Goal: Find specific page/section: Find specific page/section

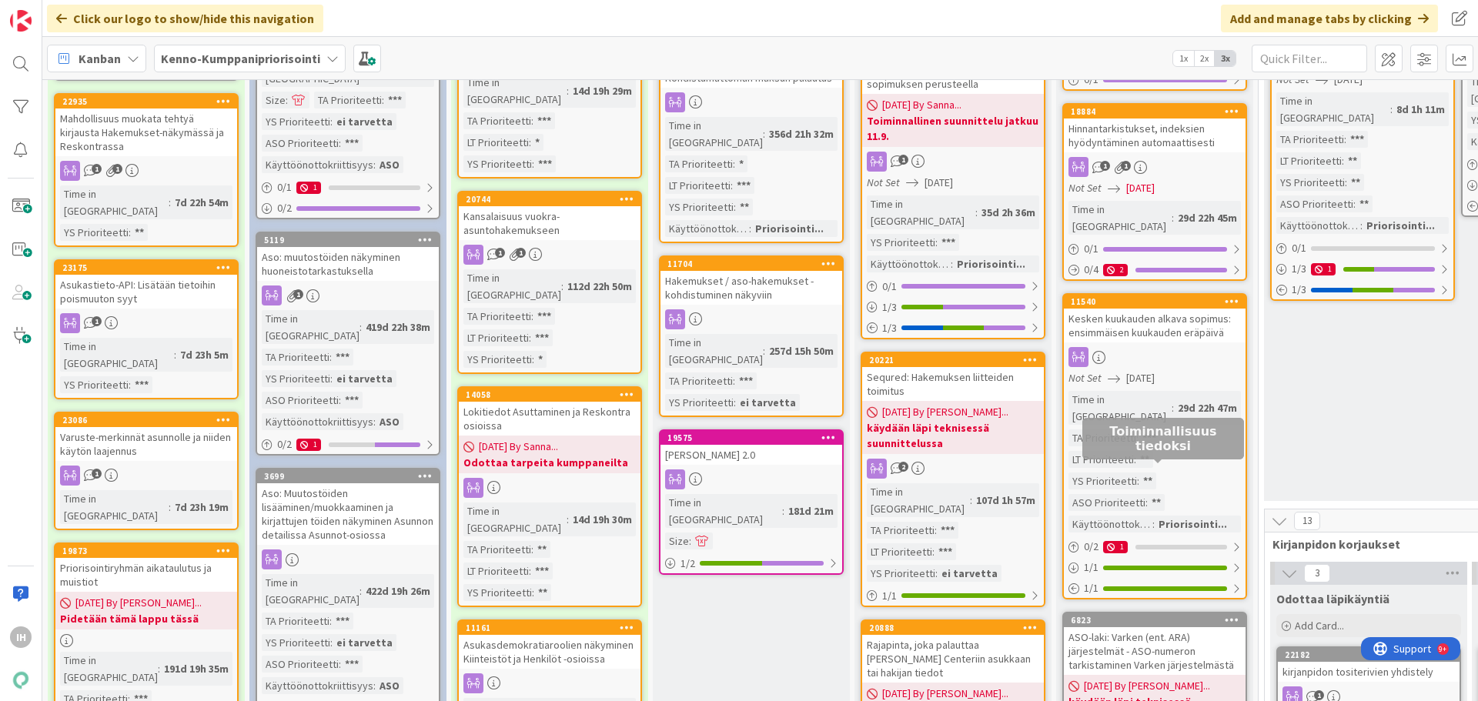
scroll to position [539, 0]
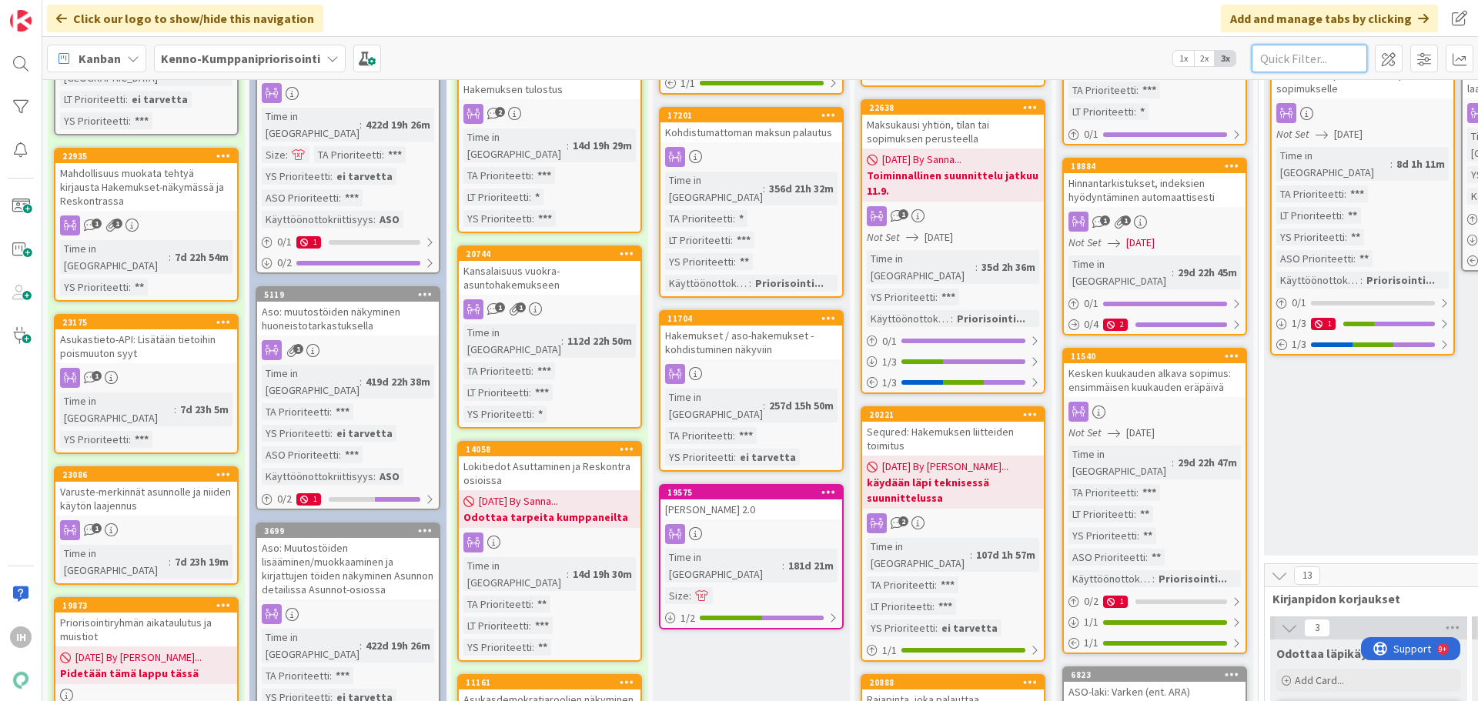
click at [1266, 62] on input "text" at bounding box center [1309, 59] width 115 height 28
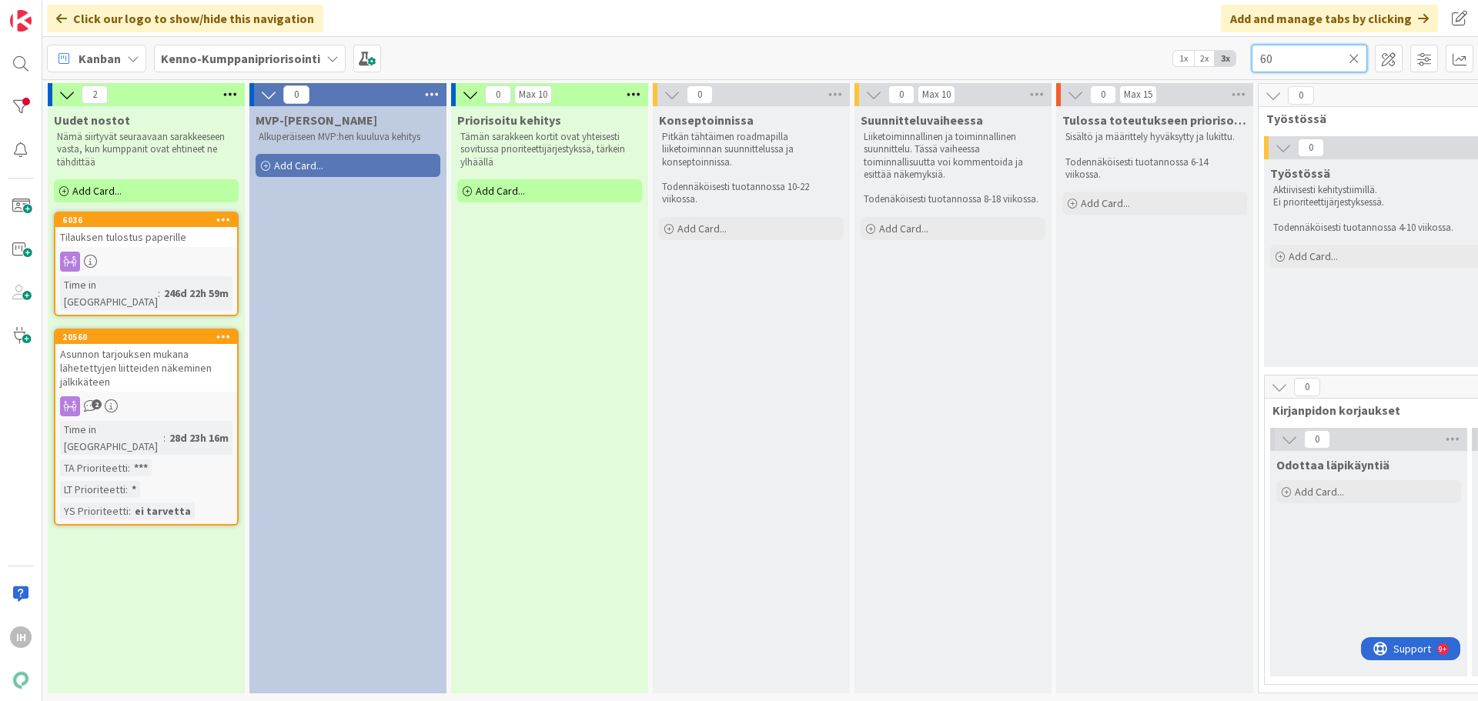
scroll to position [5, 0]
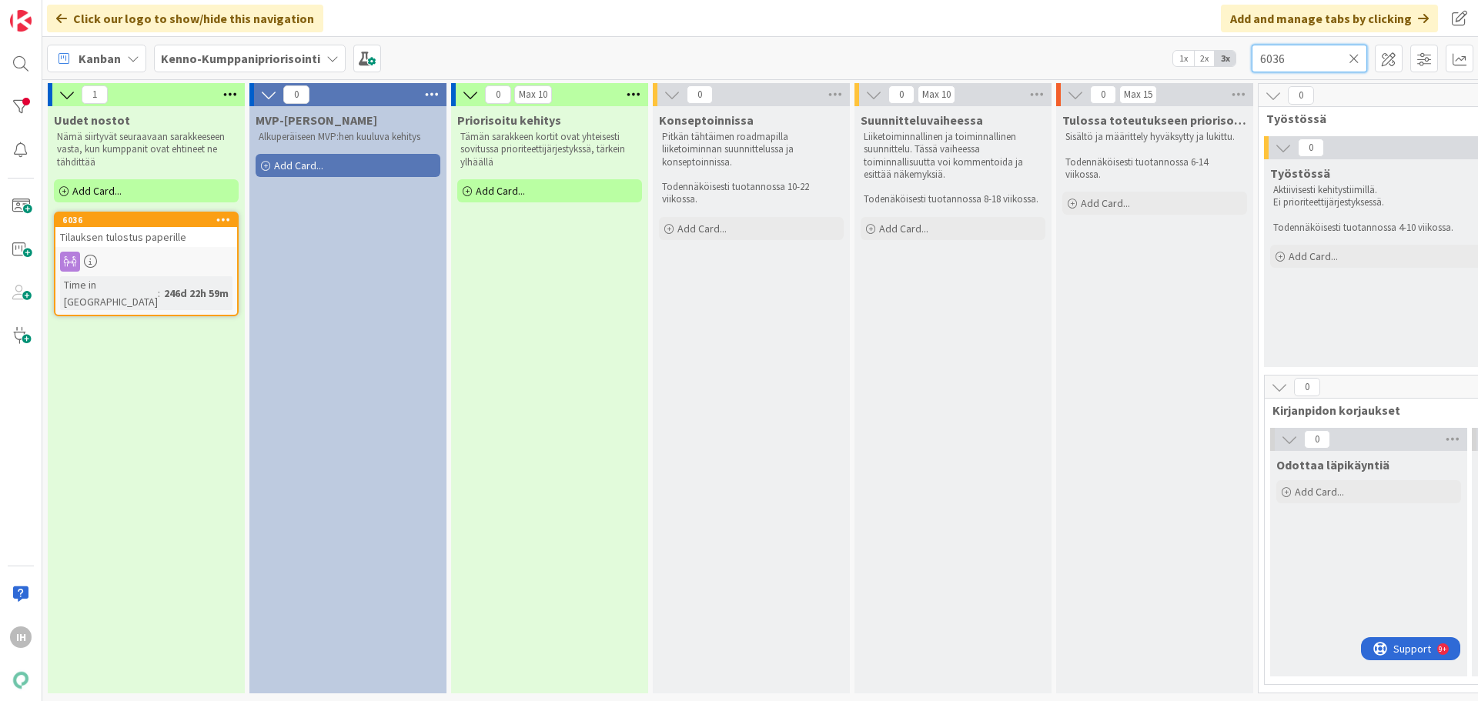
type input "6036"
click at [169, 233] on span "Tilauksen tulostus paperille" at bounding box center [123, 237] width 126 height 14
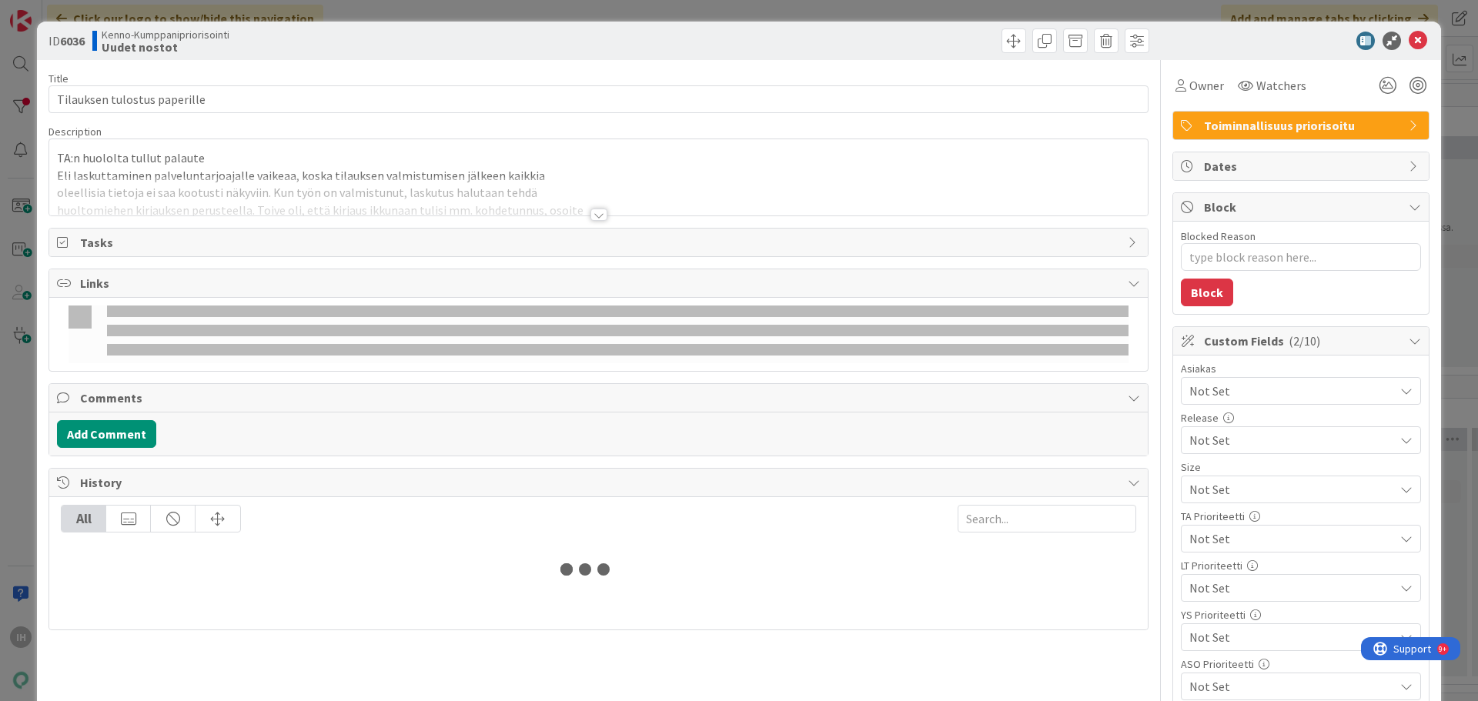
type textarea "x"
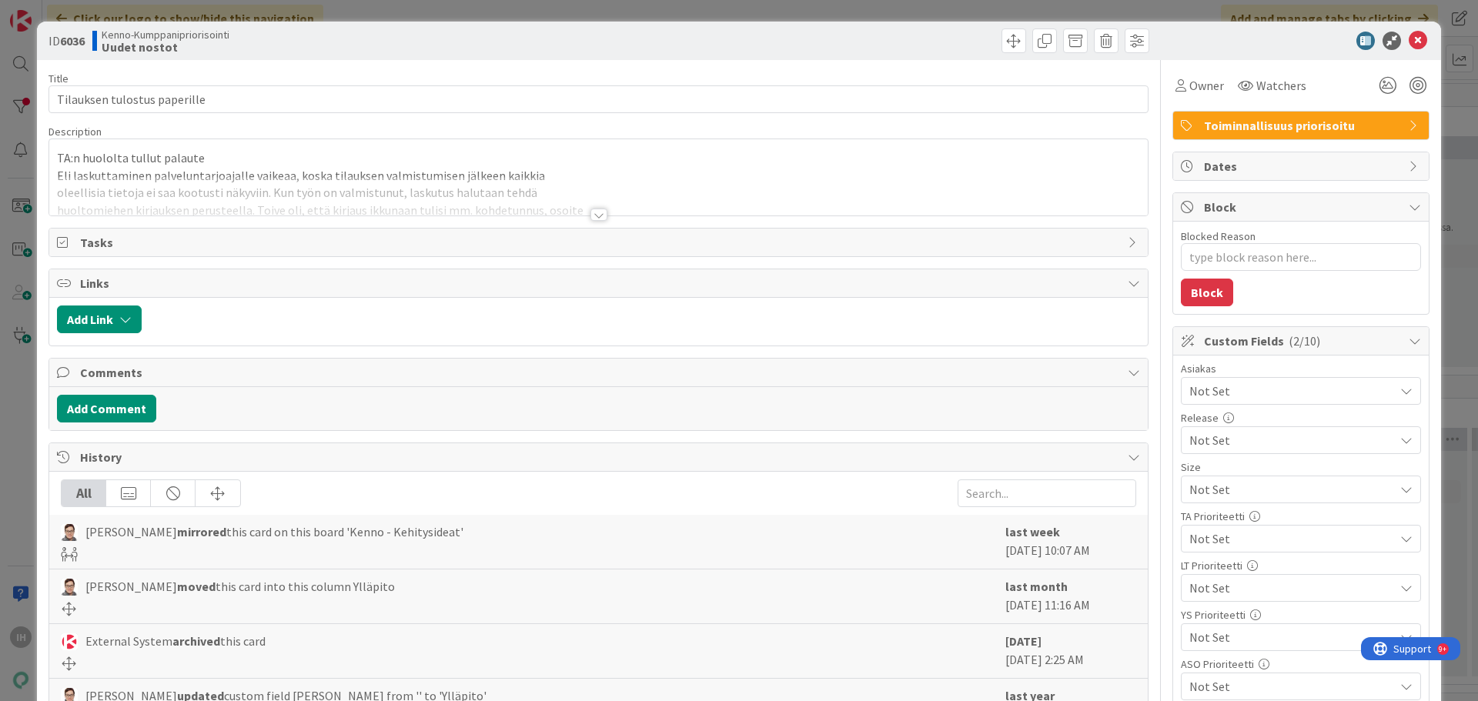
click at [593, 214] on div at bounding box center [598, 215] width 17 height 12
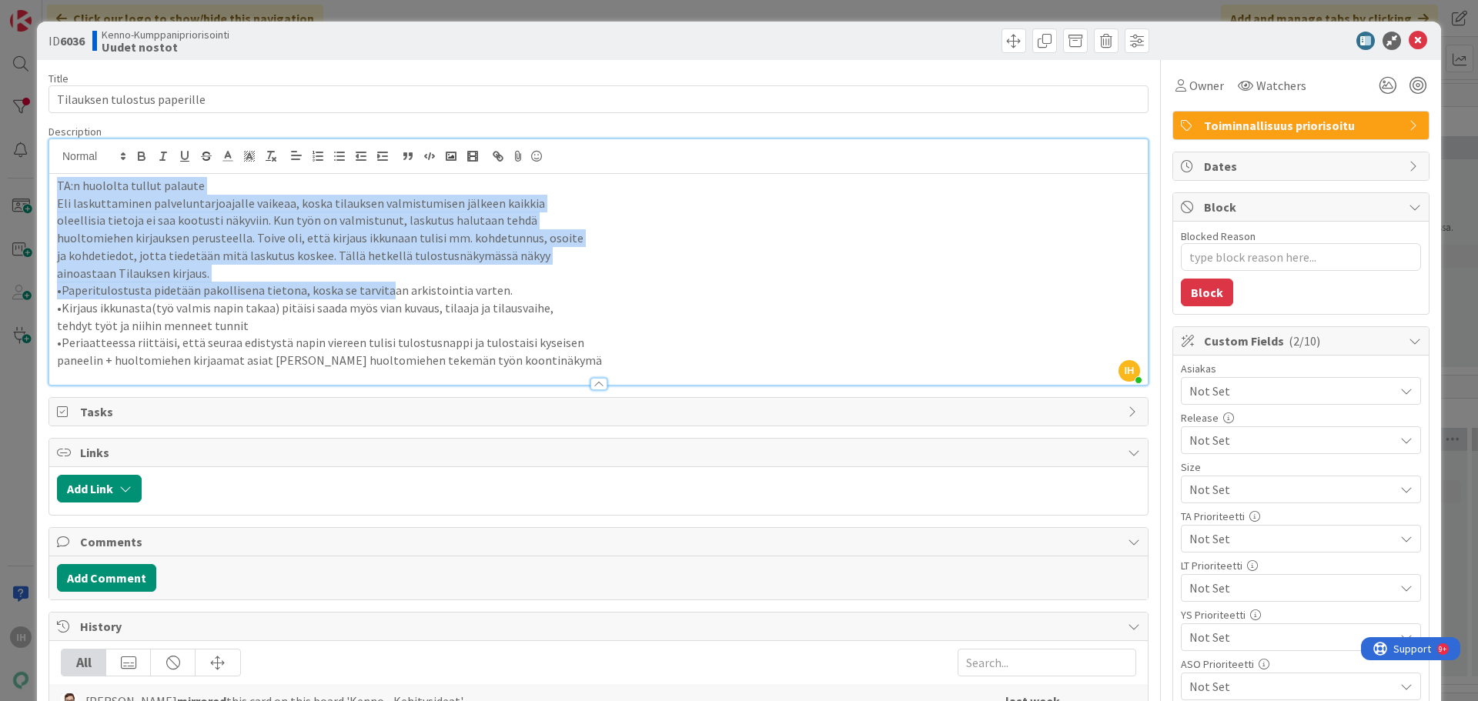
drag, startPoint x: 55, startPoint y: 185, endPoint x: 377, endPoint y: 285, distance: 337.0
click at [377, 285] on div "TA:n huololta tullut palaute Eli laskuttaminen palveluntarjoajalle vaikeaa, kos…" at bounding box center [598, 279] width 1099 height 211
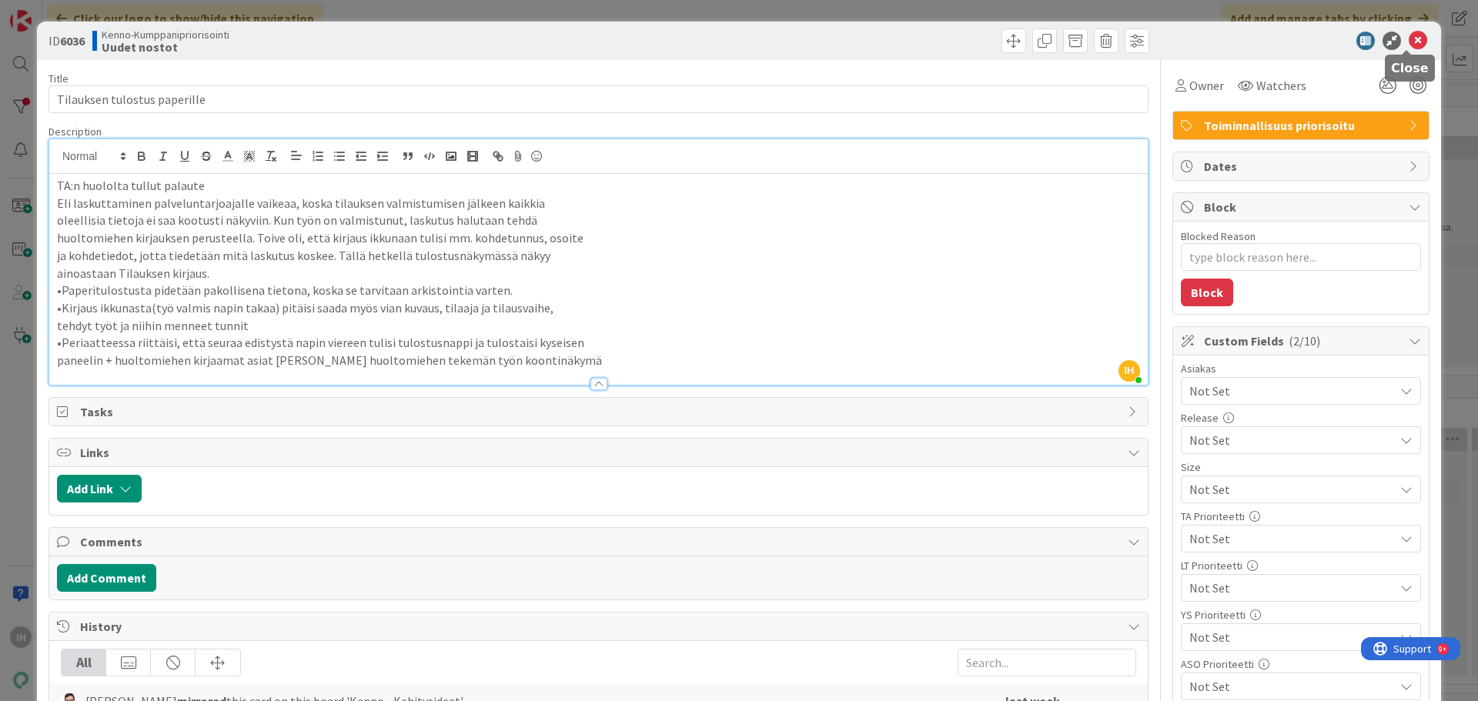
click at [1410, 39] on icon at bounding box center [1418, 41] width 18 height 18
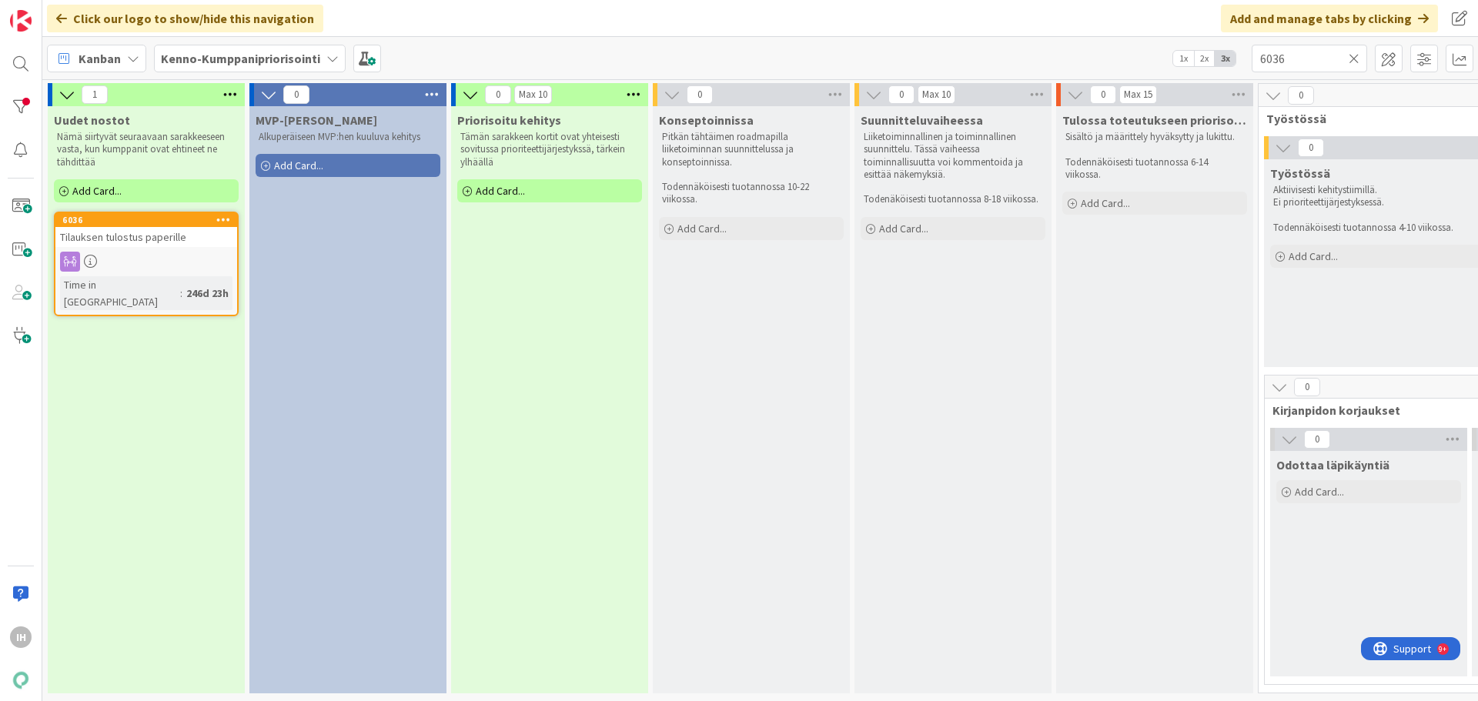
click at [1354, 59] on icon at bounding box center [1354, 59] width 11 height 14
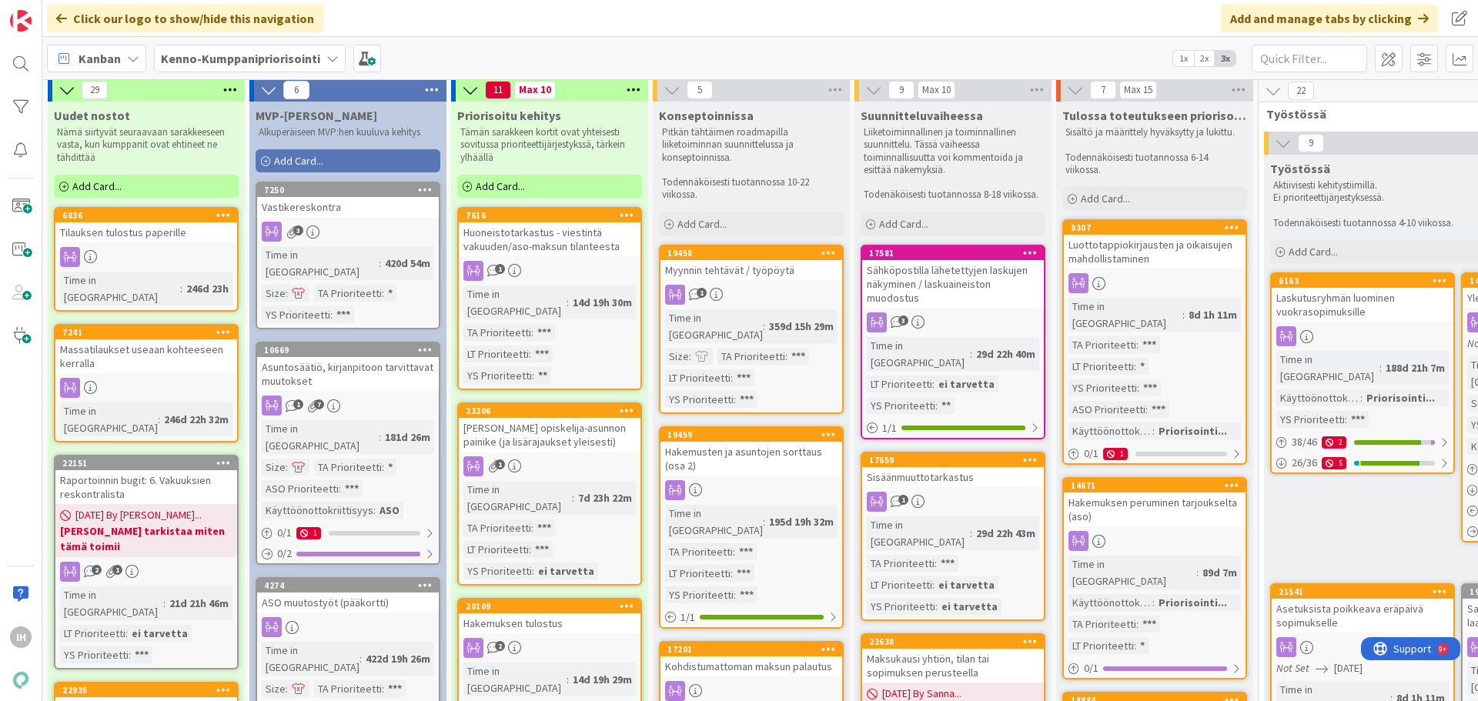
click at [155, 339] on div "Massatilaukset useaan kohteeseen kerralla" at bounding box center [146, 356] width 182 height 34
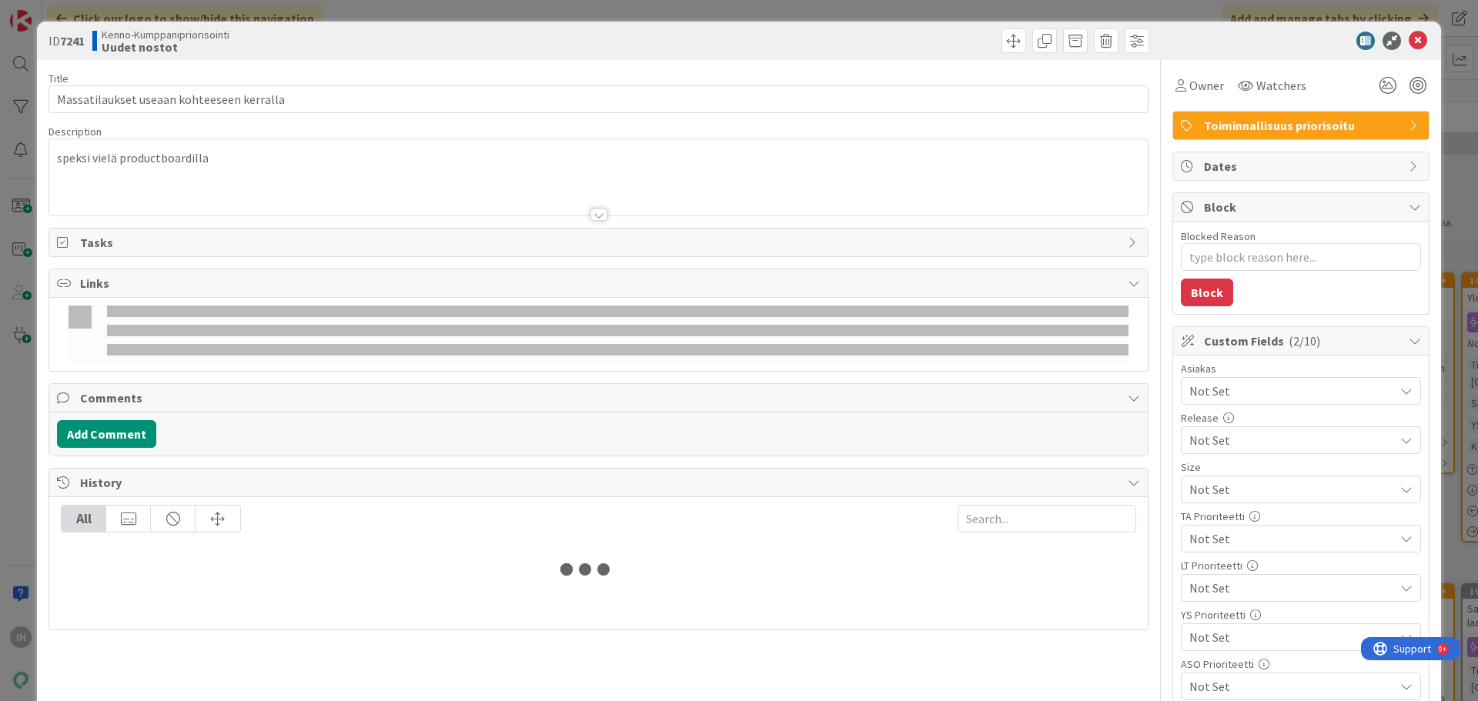
type textarea "x"
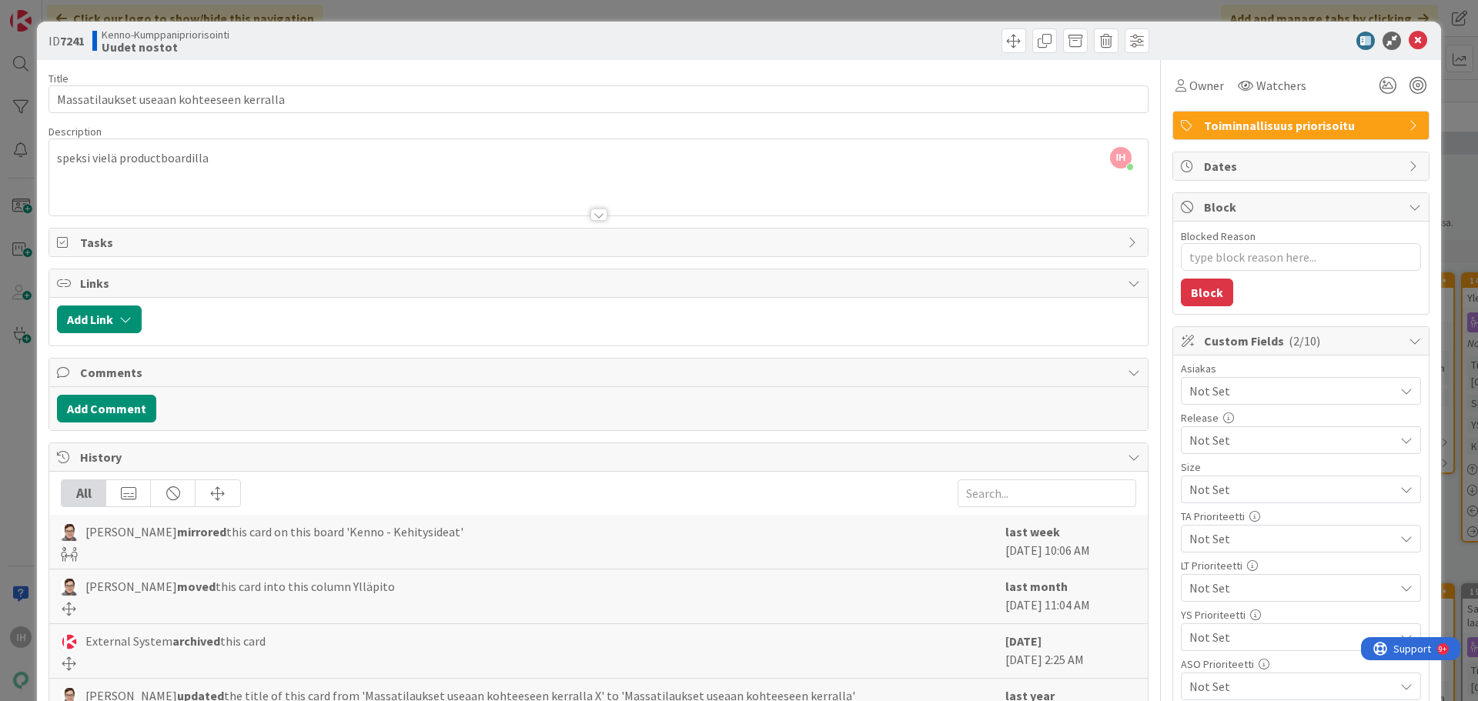
click at [590, 214] on div at bounding box center [598, 215] width 17 height 12
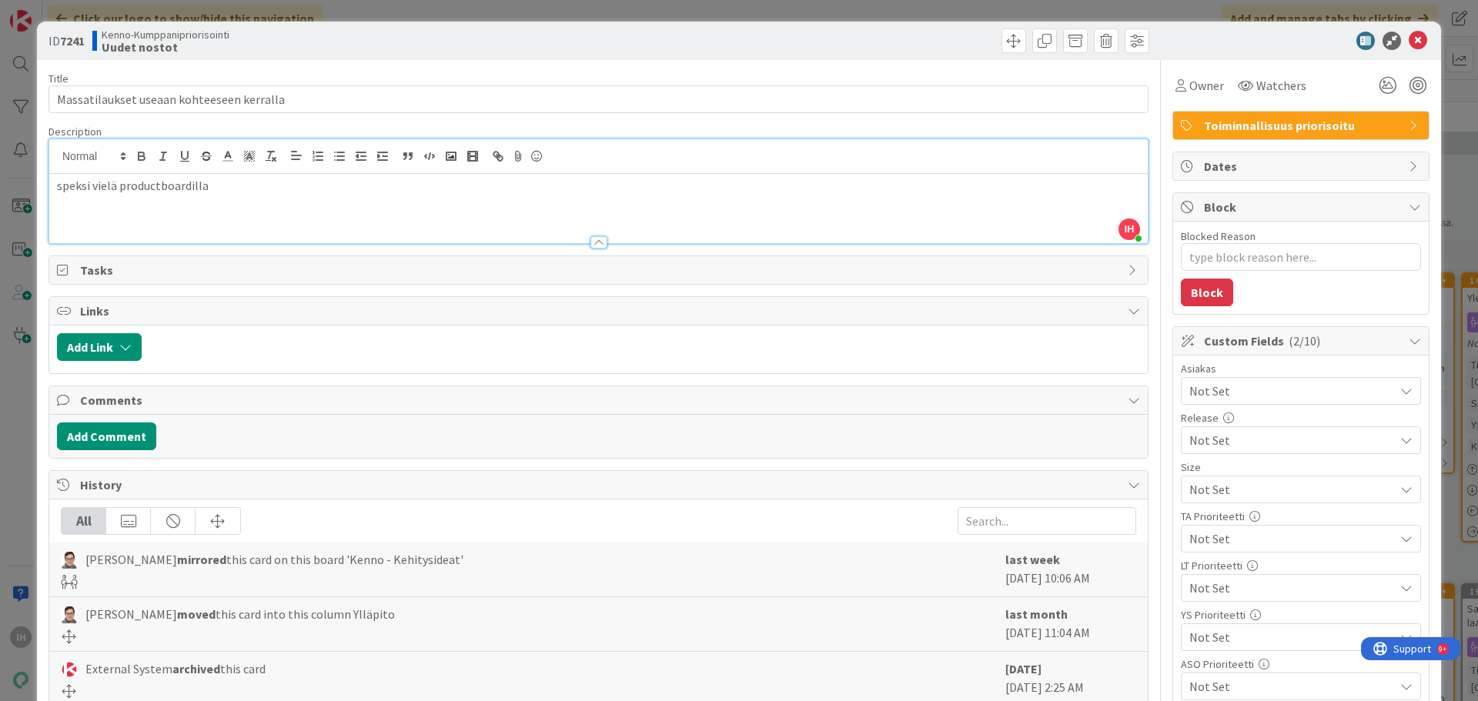
click at [592, 239] on div at bounding box center [598, 242] width 17 height 12
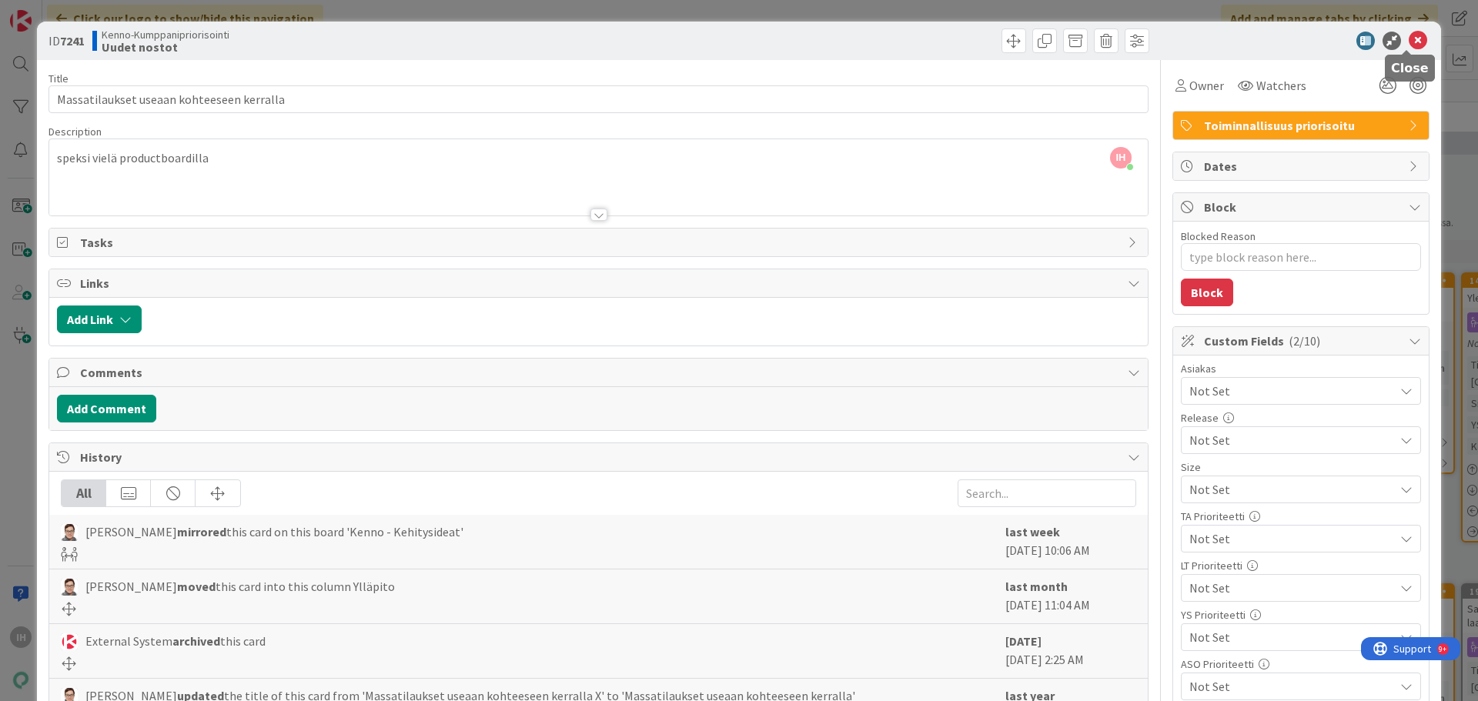
click at [1410, 42] on icon at bounding box center [1418, 41] width 18 height 18
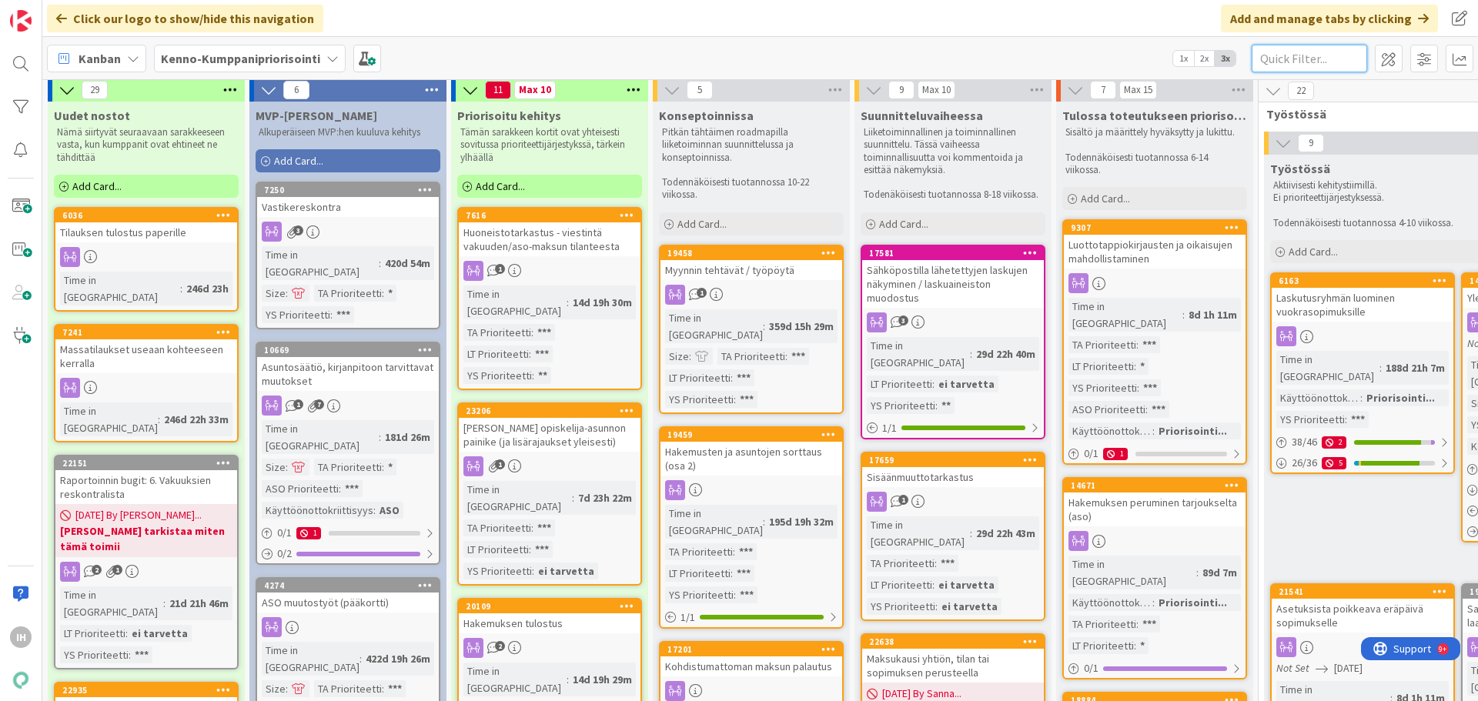
click at [1274, 66] on input "text" at bounding box center [1309, 59] width 115 height 28
paste input "7242"
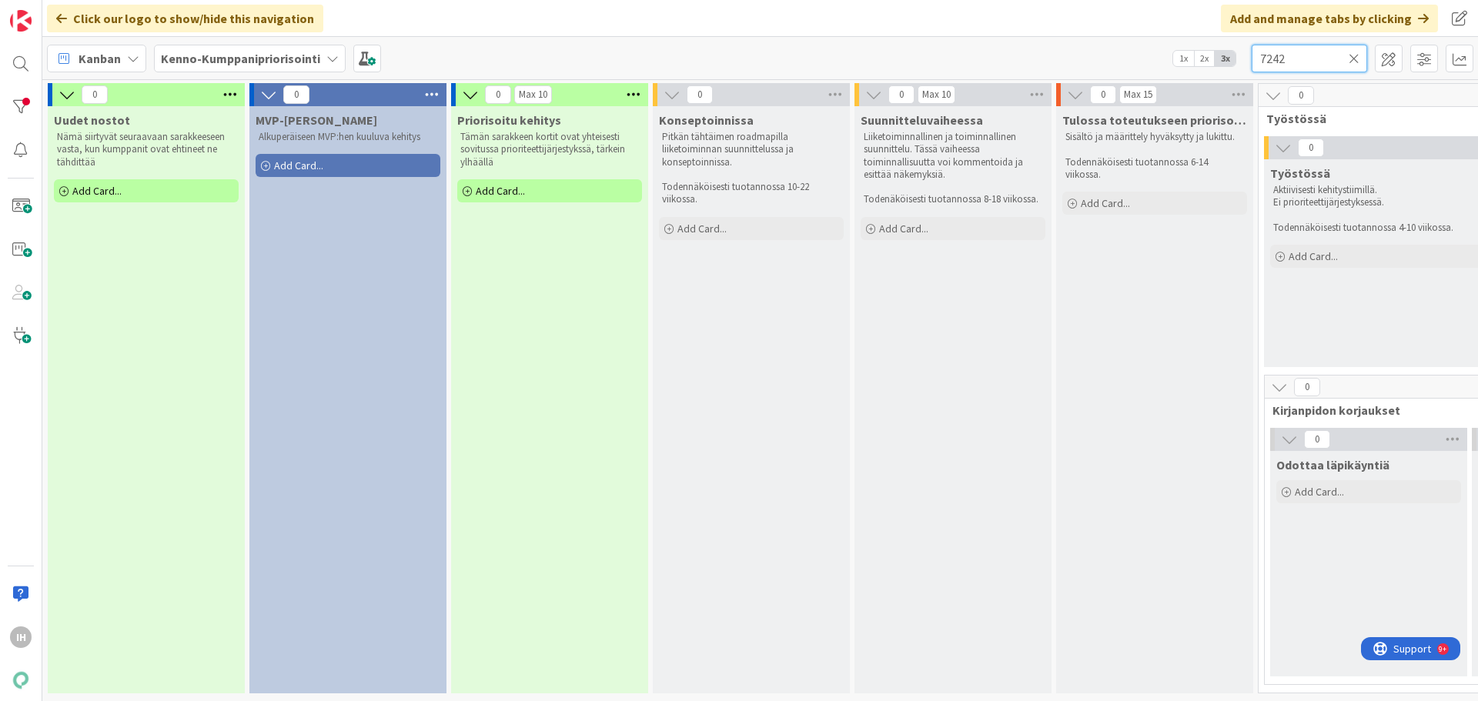
type input "7242"
click at [221, 59] on b "Kenno-Kumppanipriorisointi" at bounding box center [240, 58] width 159 height 15
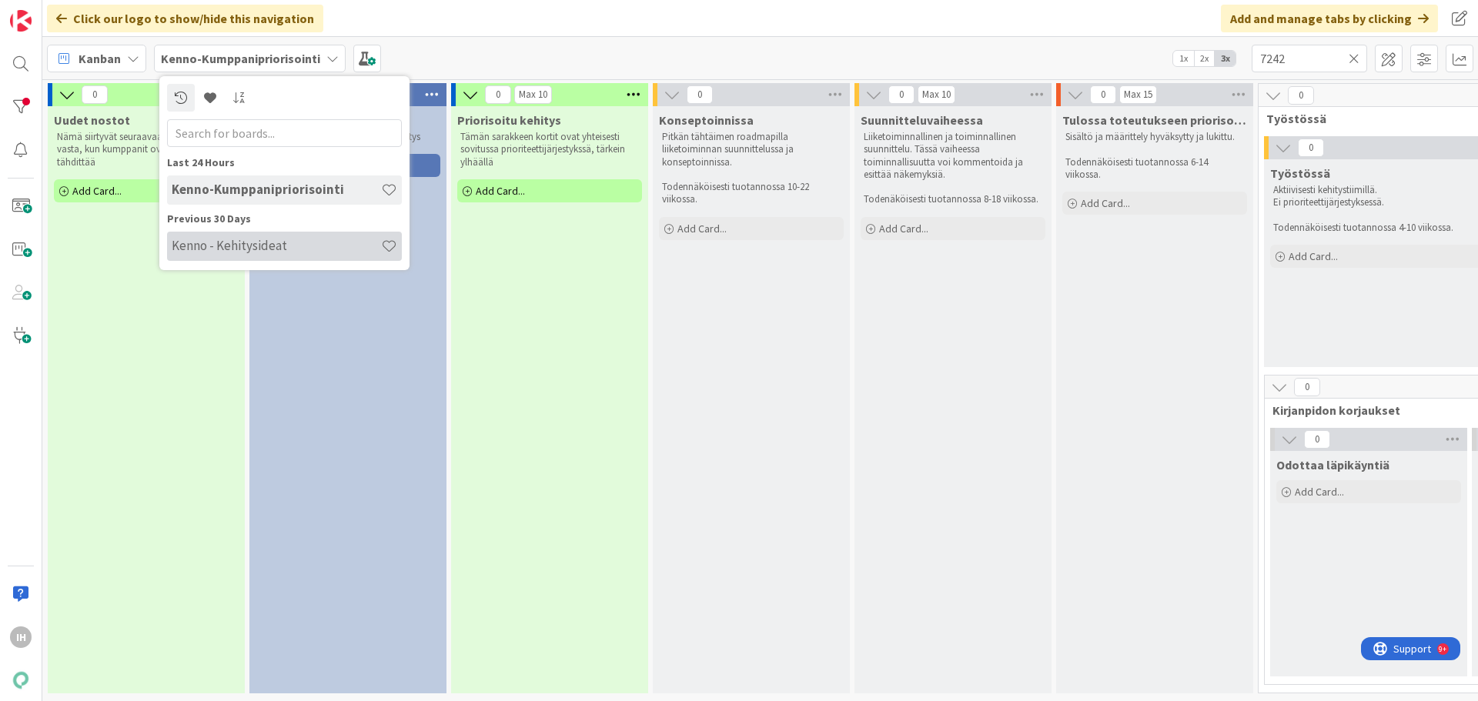
click at [227, 244] on h4 "Kenno - Kehitysideat" at bounding box center [276, 245] width 209 height 15
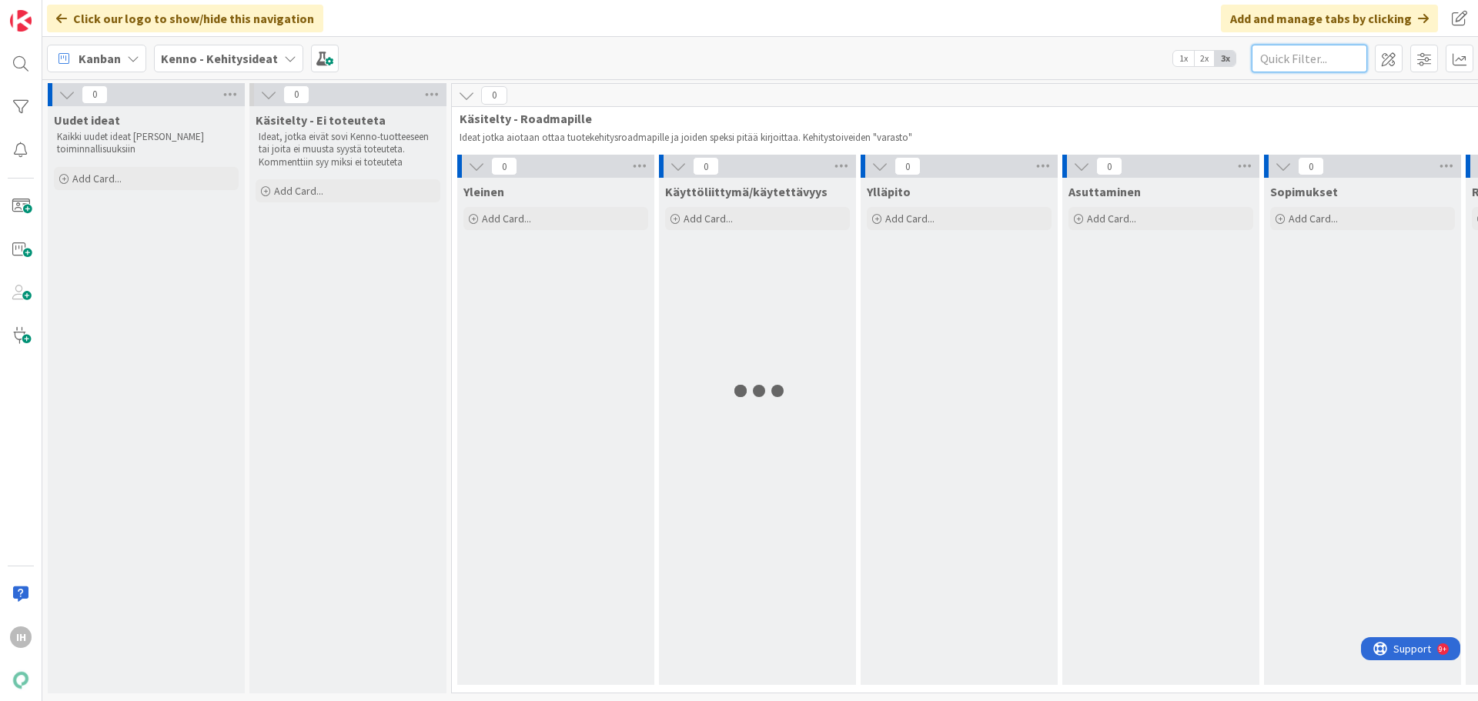
click at [1306, 68] on input "text" at bounding box center [1309, 59] width 115 height 28
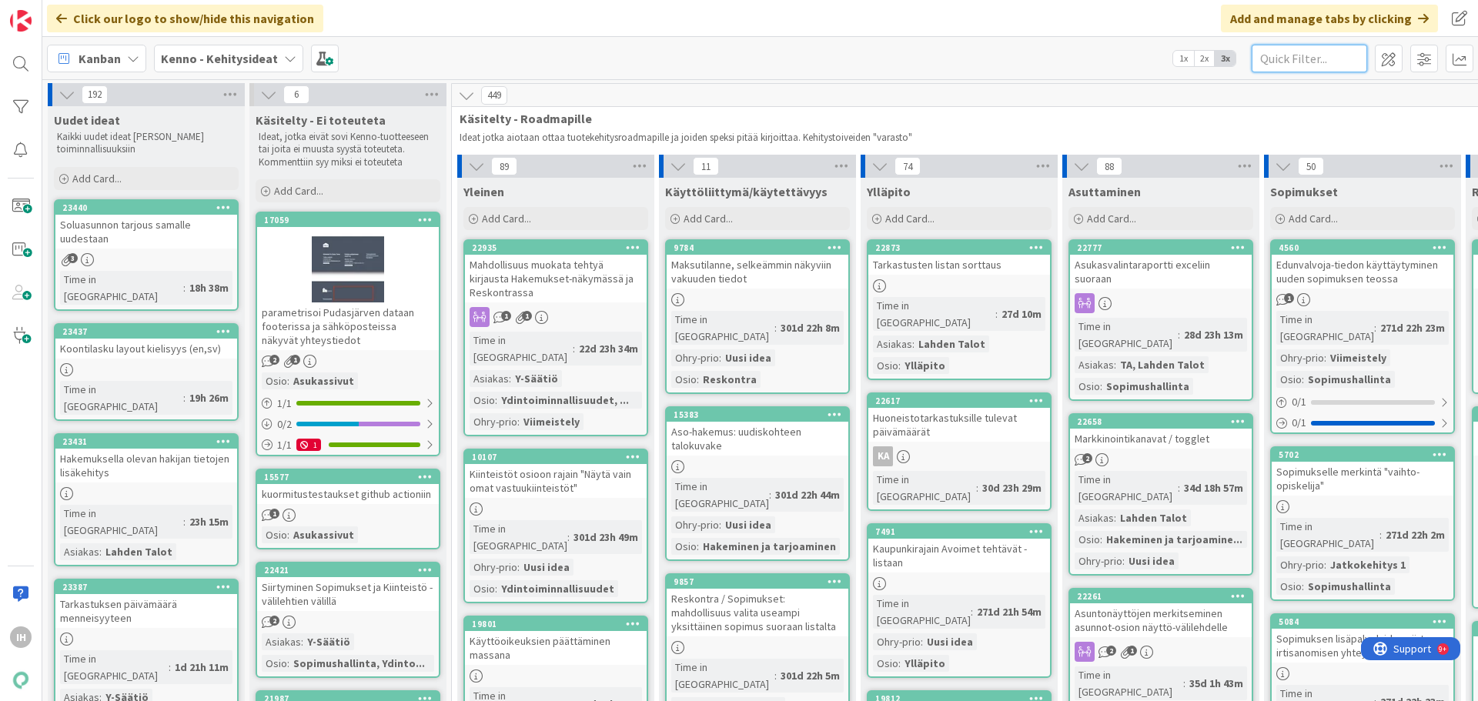
paste input "7242"
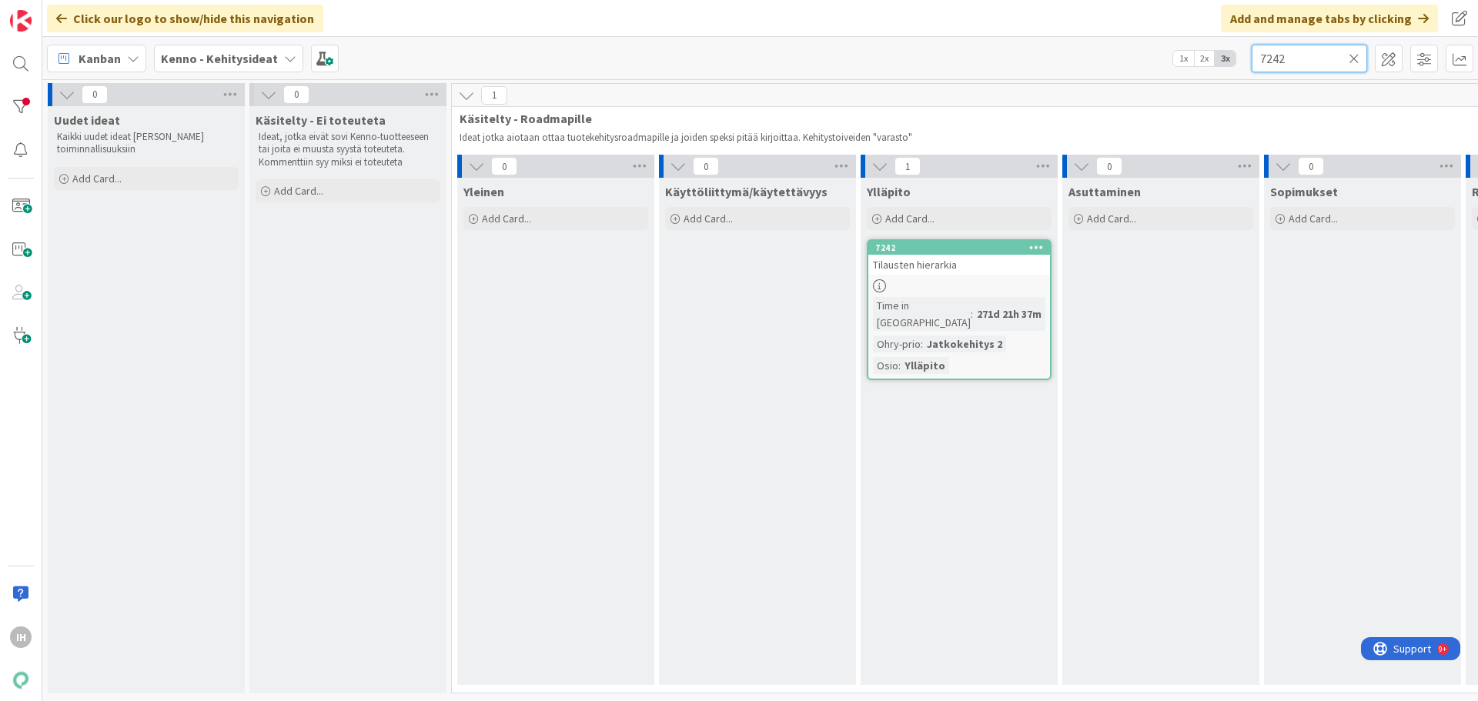
type input "7242"
click at [982, 276] on link "7242 Tilausten hierarkia Time in Column : 271d 21h 37m Ohry-prio : Jatkokehitys…" at bounding box center [959, 309] width 185 height 141
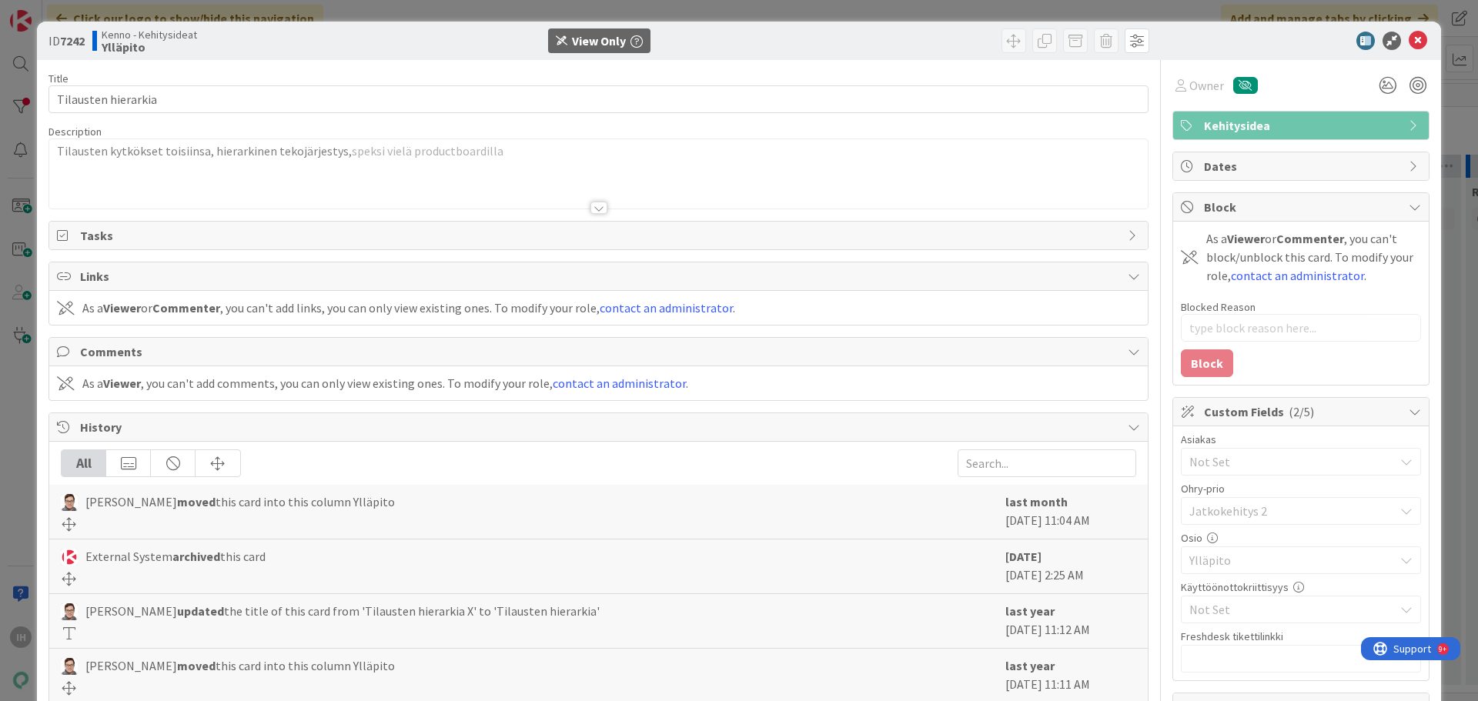
type textarea "x"
click at [591, 209] on div at bounding box center [598, 208] width 17 height 12
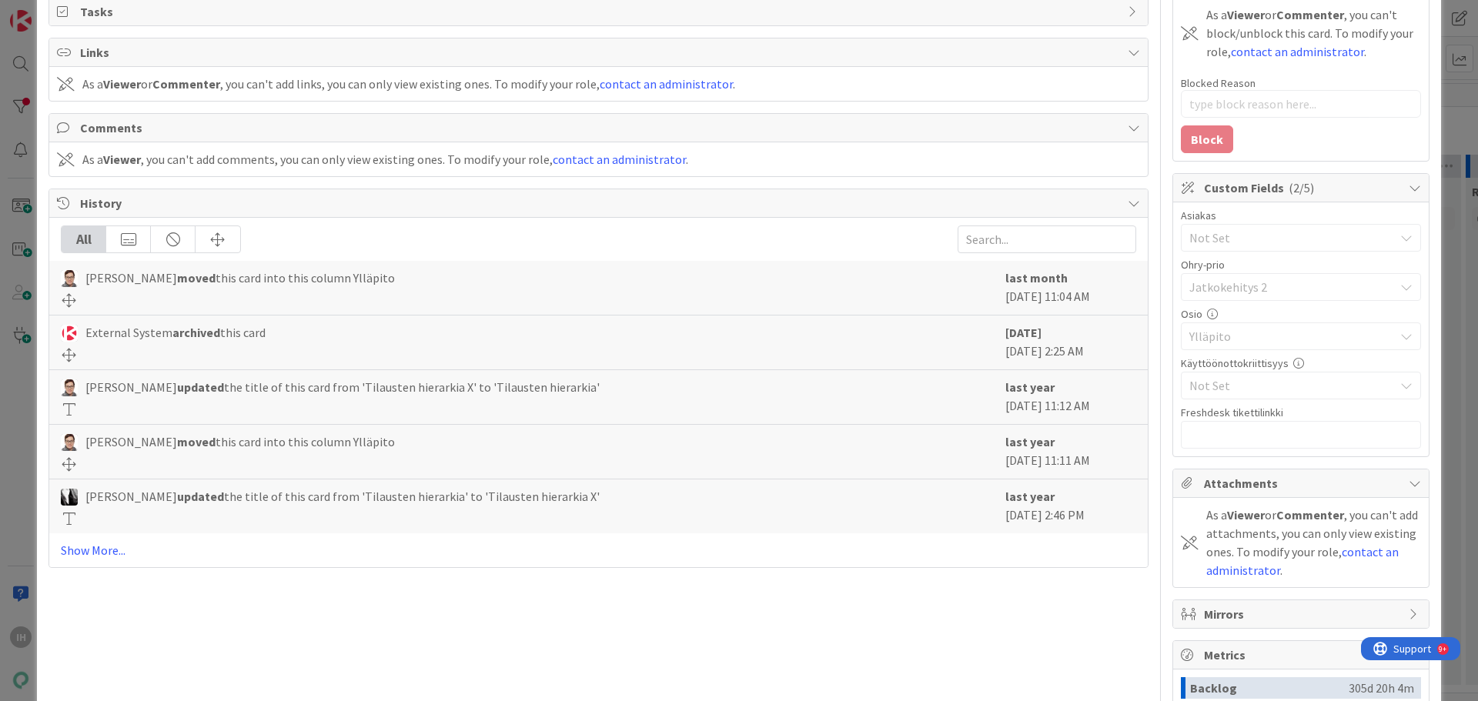
scroll to position [231, 0]
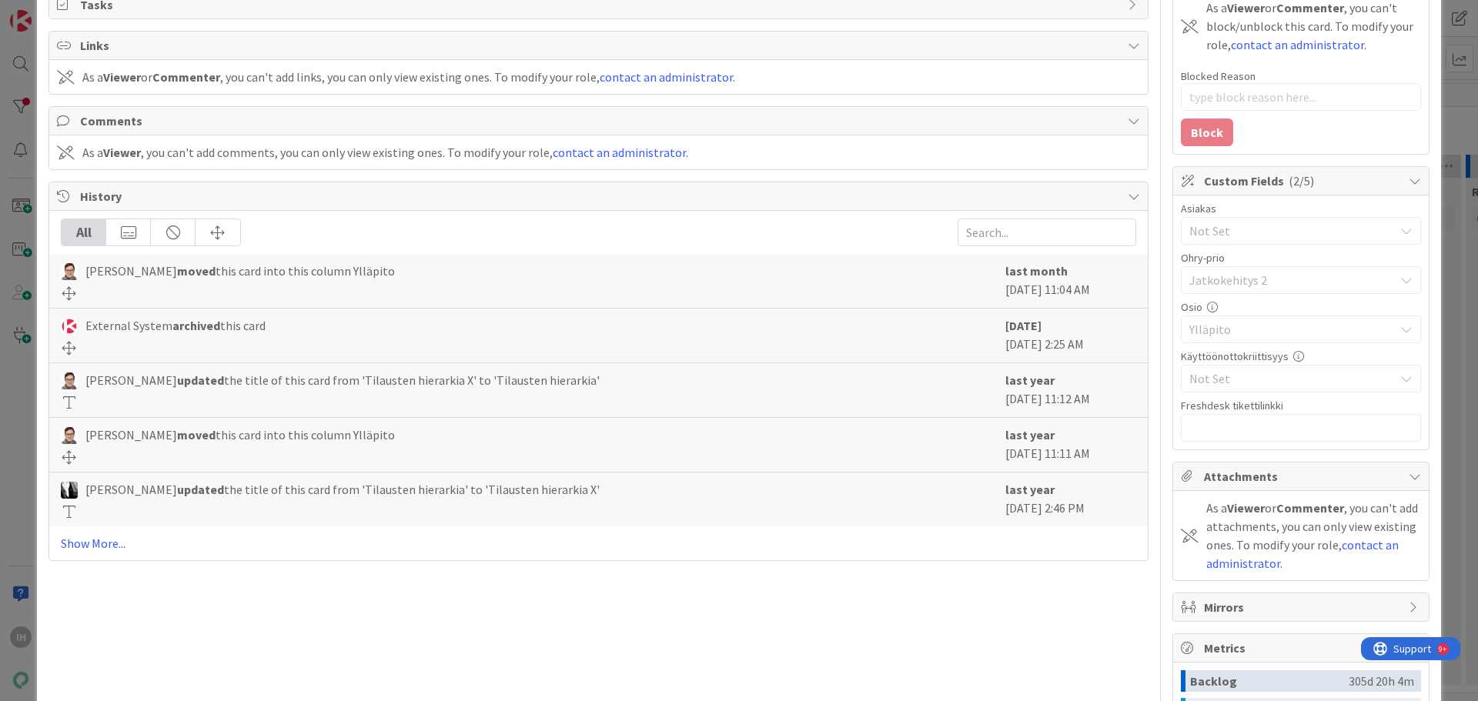
drag, startPoint x: 1079, startPoint y: 510, endPoint x: 1044, endPoint y: 514, distance: 35.6
click at [1070, 518] on div "last year February 20 2024 2:46 PM" at bounding box center [1070, 499] width 131 height 38
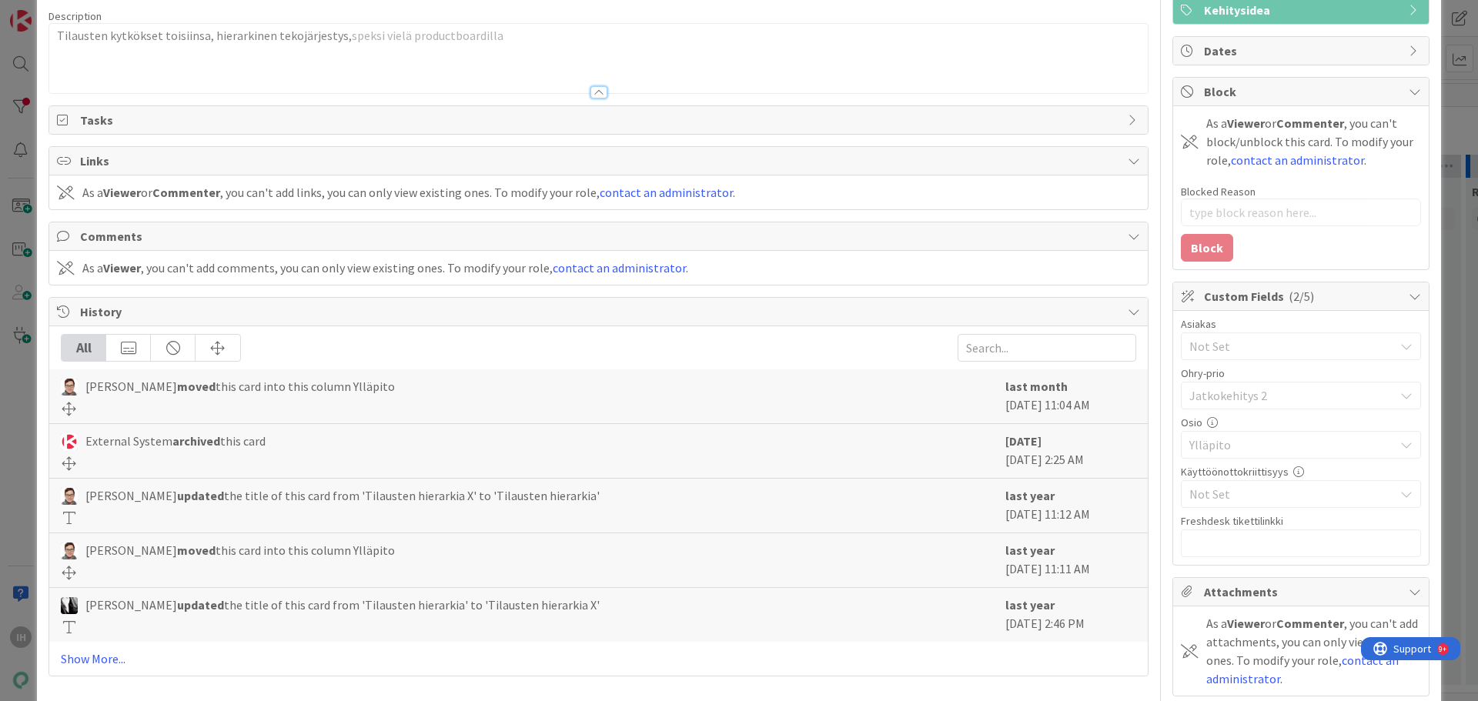
scroll to position [0, 0]
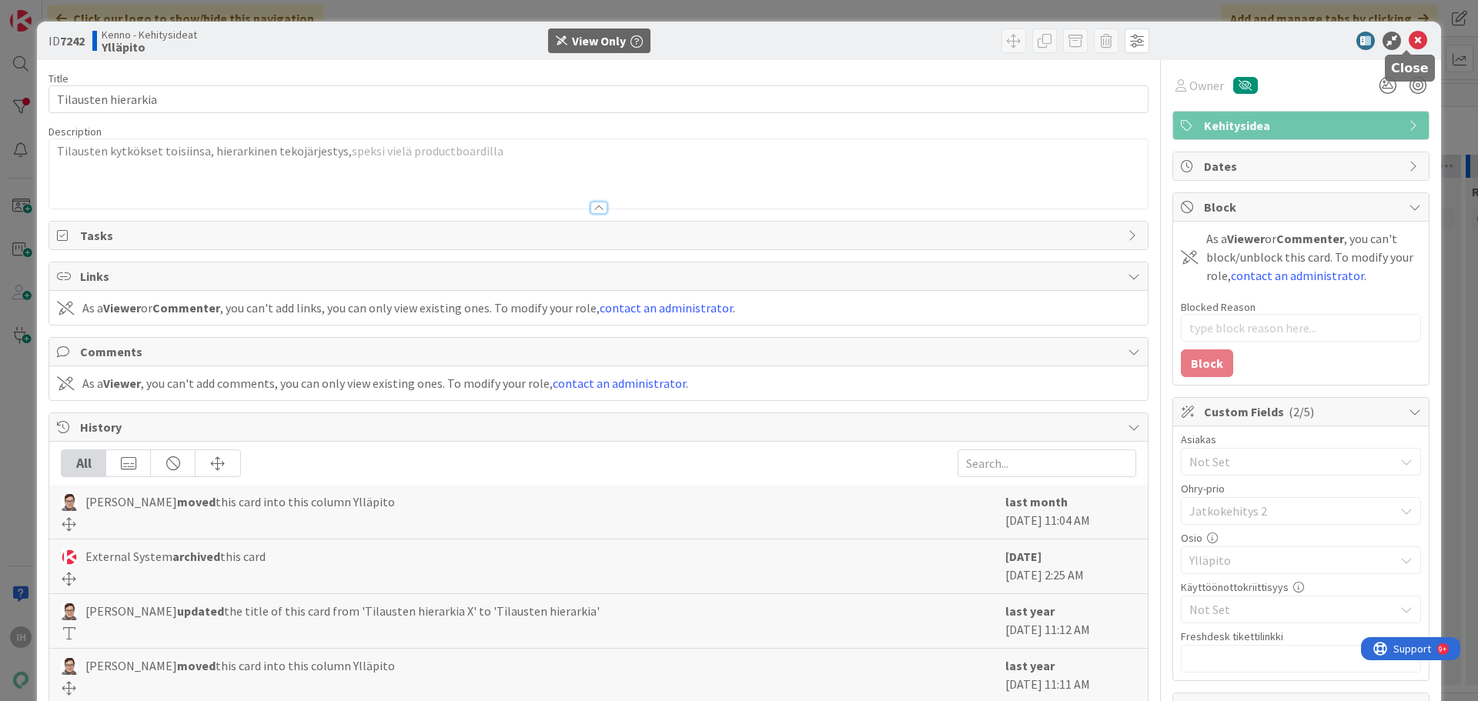
click at [1409, 44] on icon at bounding box center [1418, 41] width 18 height 18
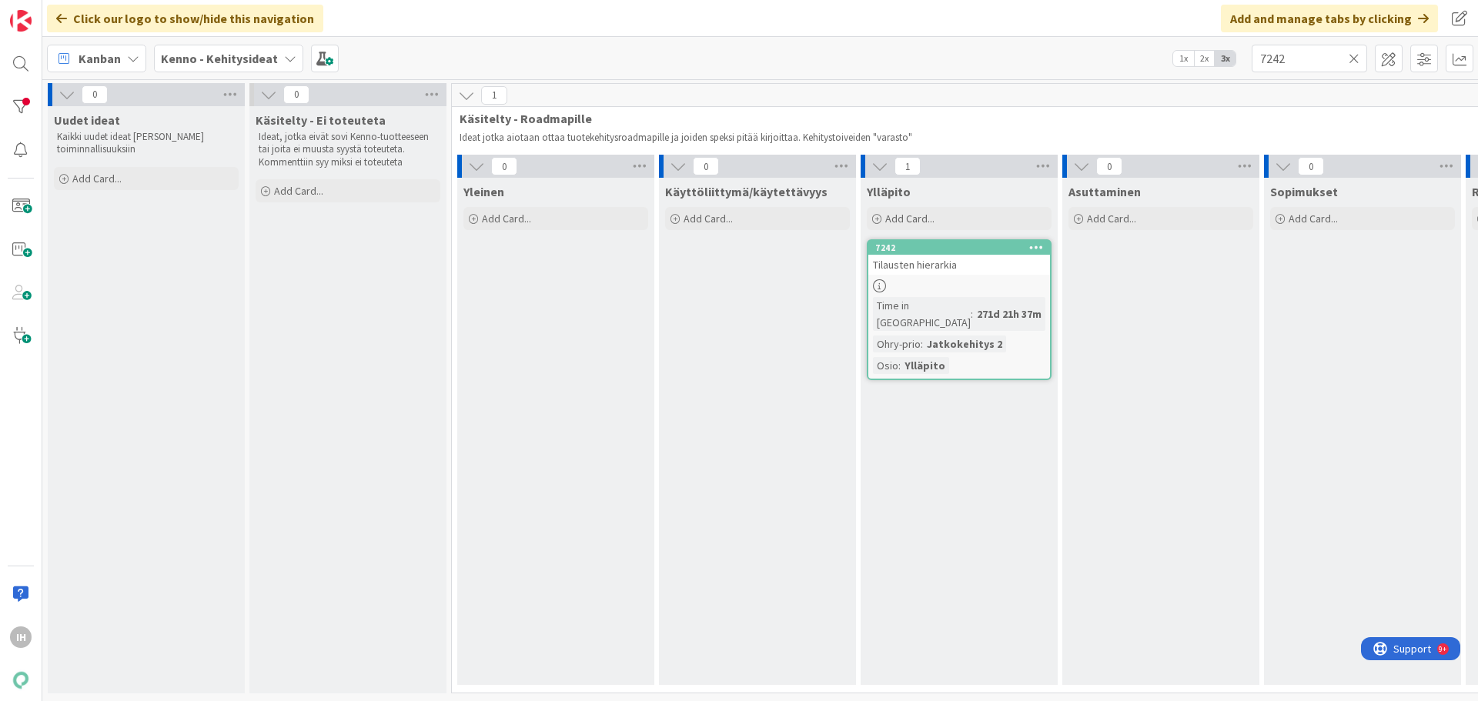
click at [1352, 60] on icon at bounding box center [1354, 59] width 11 height 14
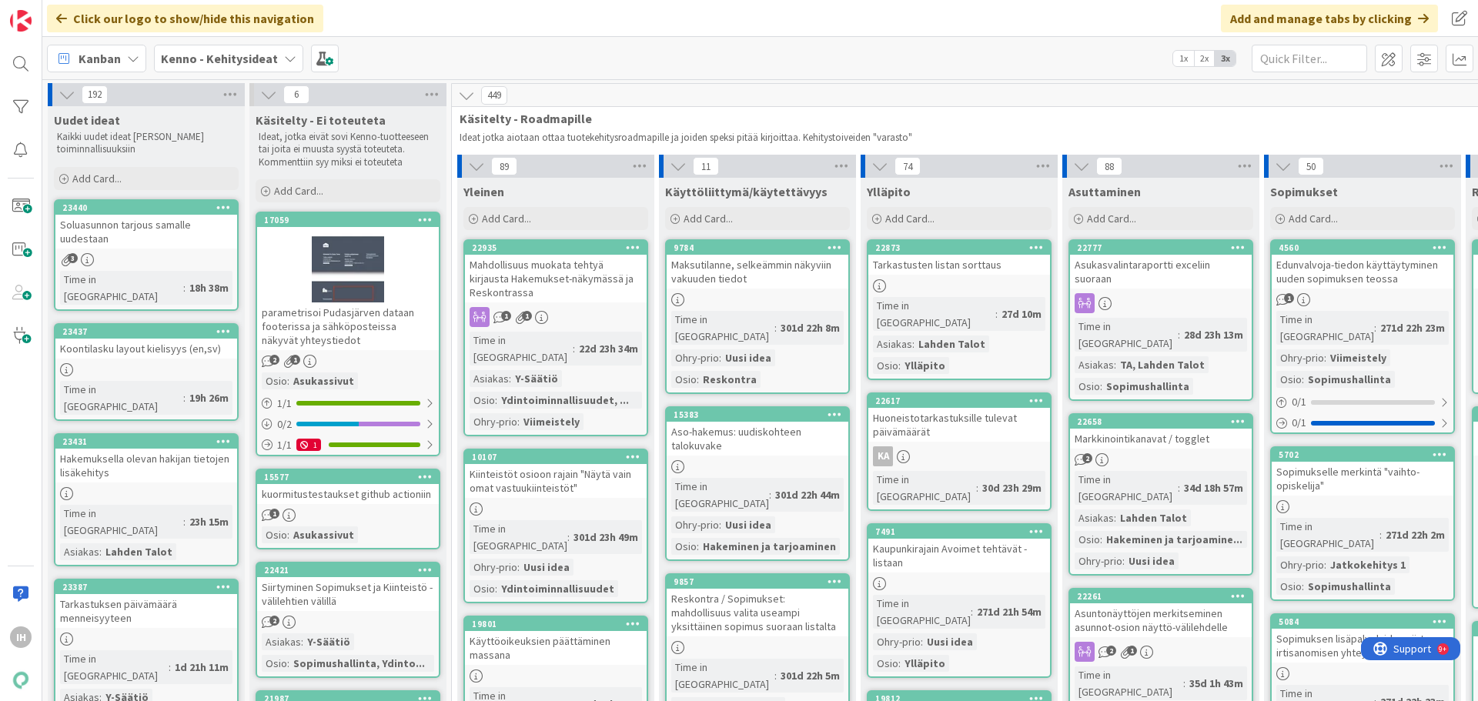
click at [212, 58] on b "Kenno - Kehitysideat" at bounding box center [219, 58] width 117 height 15
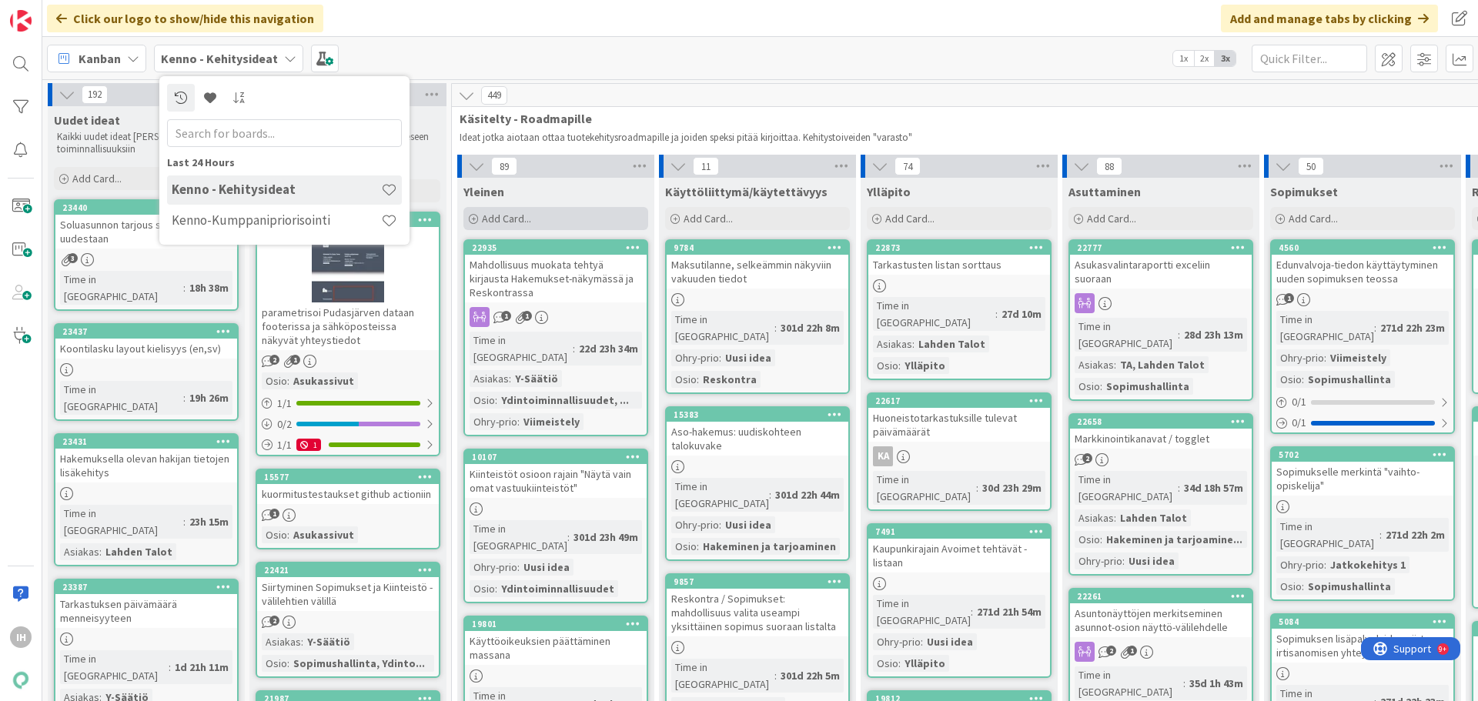
drag, startPoint x: 239, startPoint y: 228, endPoint x: 562, endPoint y: 210, distance: 323.0
click at [241, 227] on h4 "Kenno-Kumppanipriorisointi" at bounding box center [276, 219] width 209 height 15
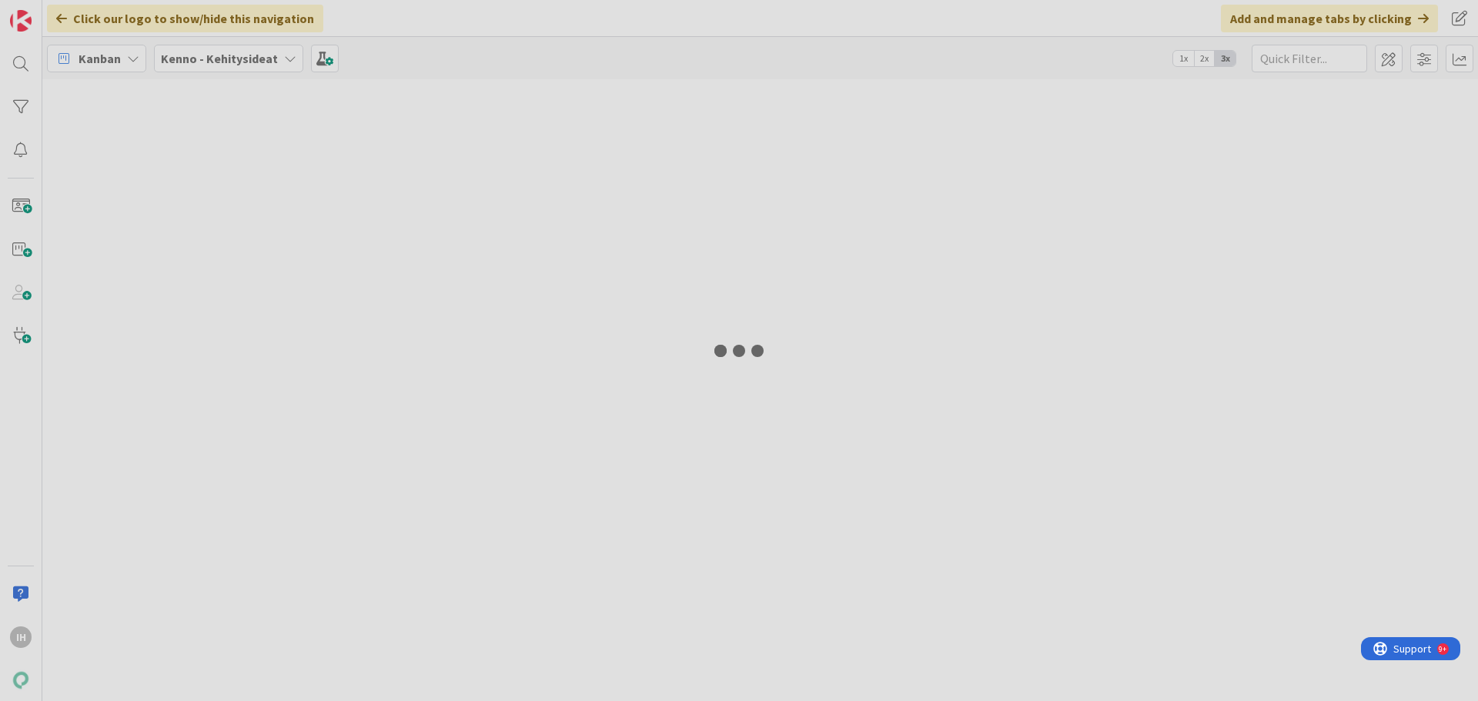
type input "7242"
